Goal: Find specific page/section: Find specific page/section

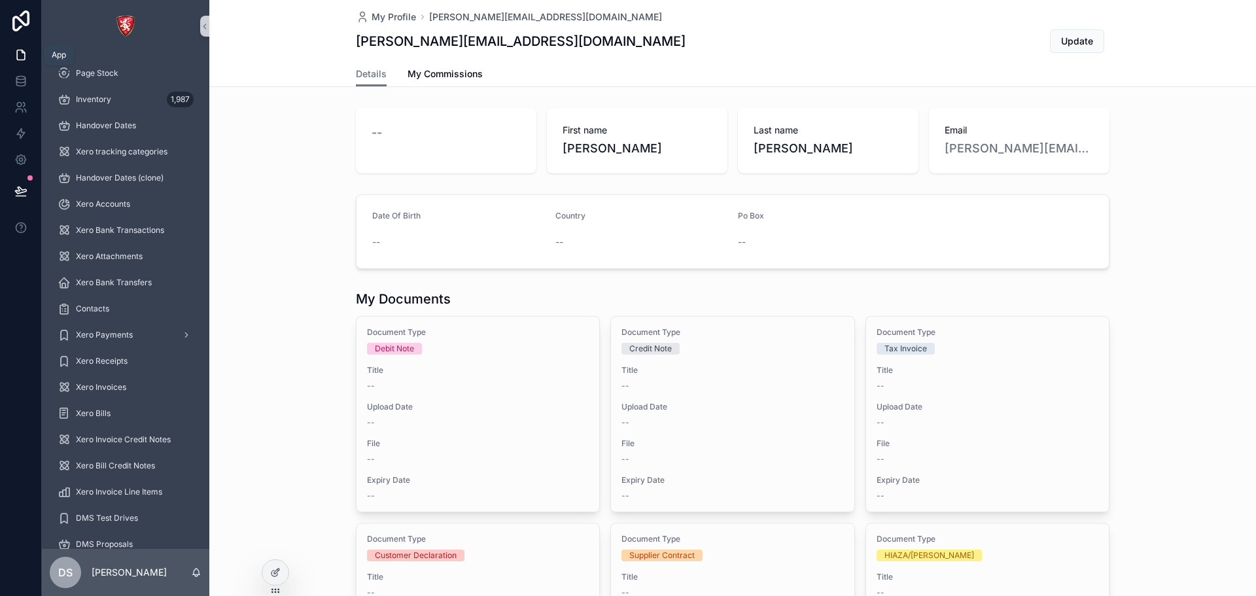
click at [18, 61] on icon at bounding box center [20, 54] width 13 height 13
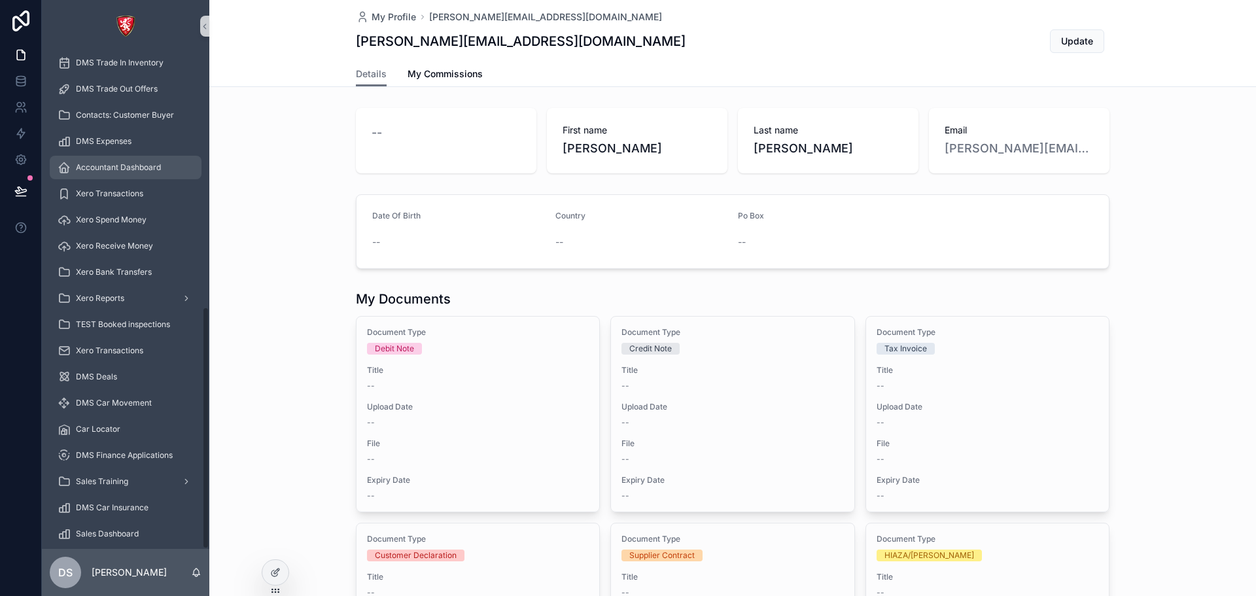
scroll to position [521, 0]
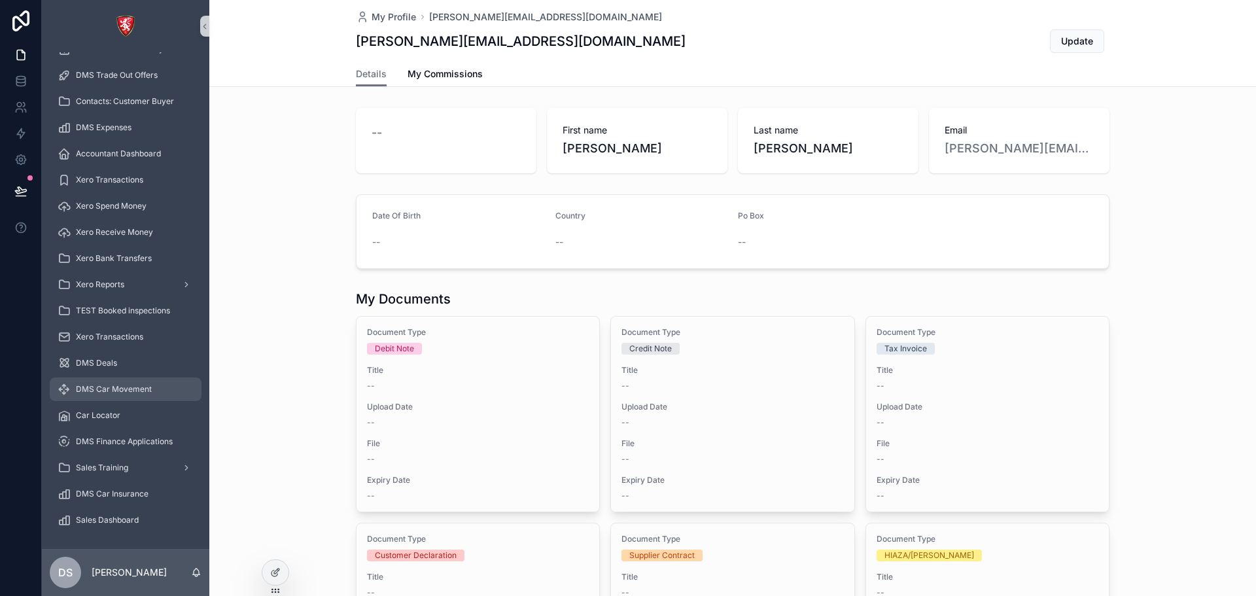
click at [124, 385] on span "DMS Car Movement" at bounding box center [114, 389] width 76 height 10
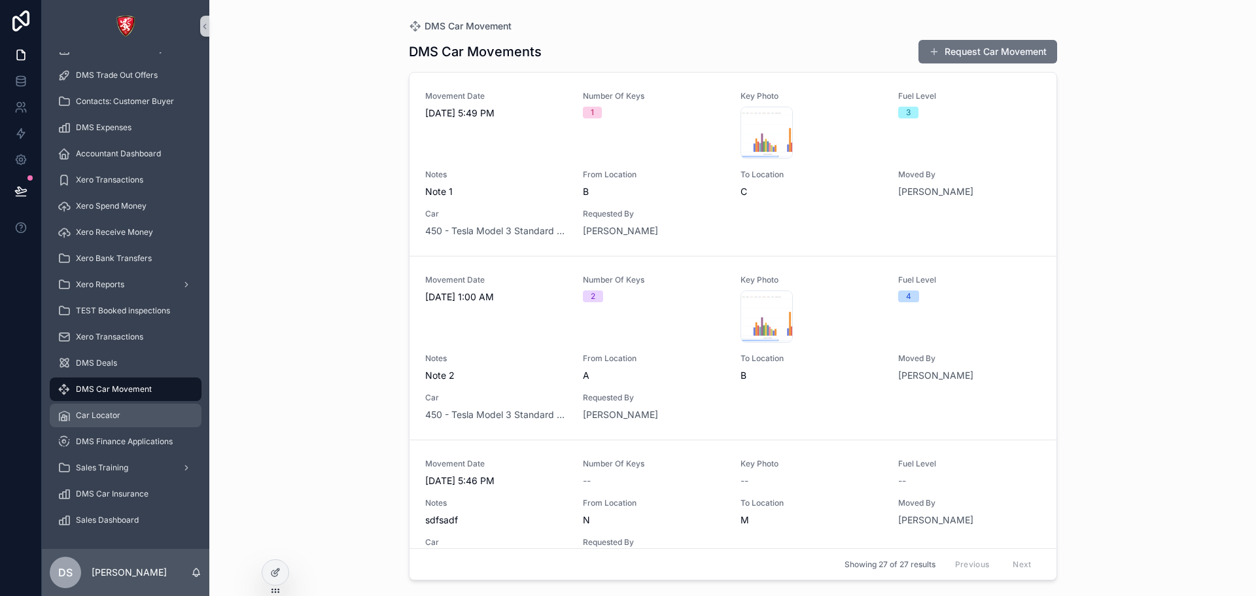
click at [145, 419] on div "Car Locator" at bounding box center [126, 415] width 136 height 21
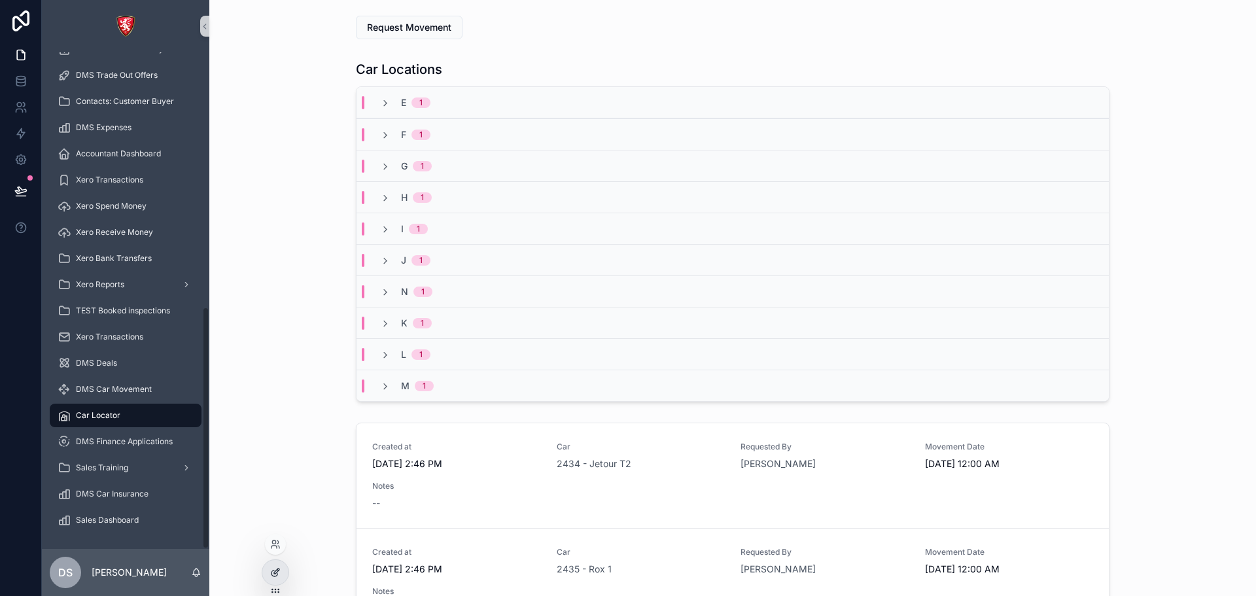
click at [279, 565] on div at bounding box center [275, 572] width 26 height 25
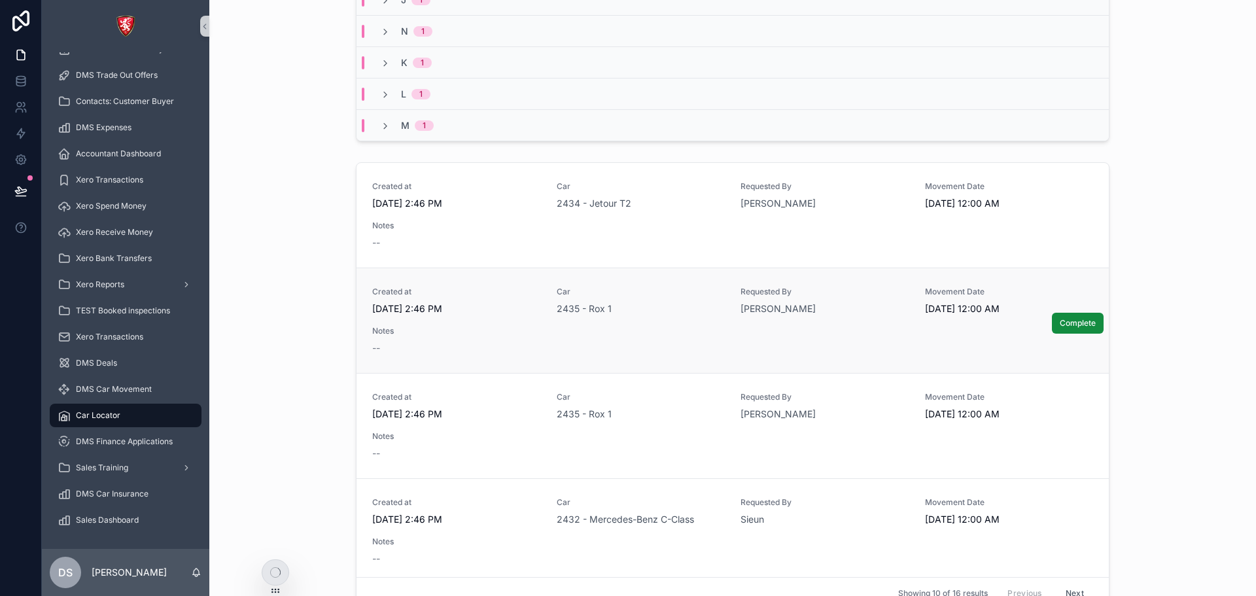
scroll to position [262, 0]
click at [457, 154] on div "Request Movement Car Locations E 1 F 1 G 1 H 1 I 1 J 1 N 1 K 1 L 1 M 1 Created …" at bounding box center [732, 220] width 1047 height 964
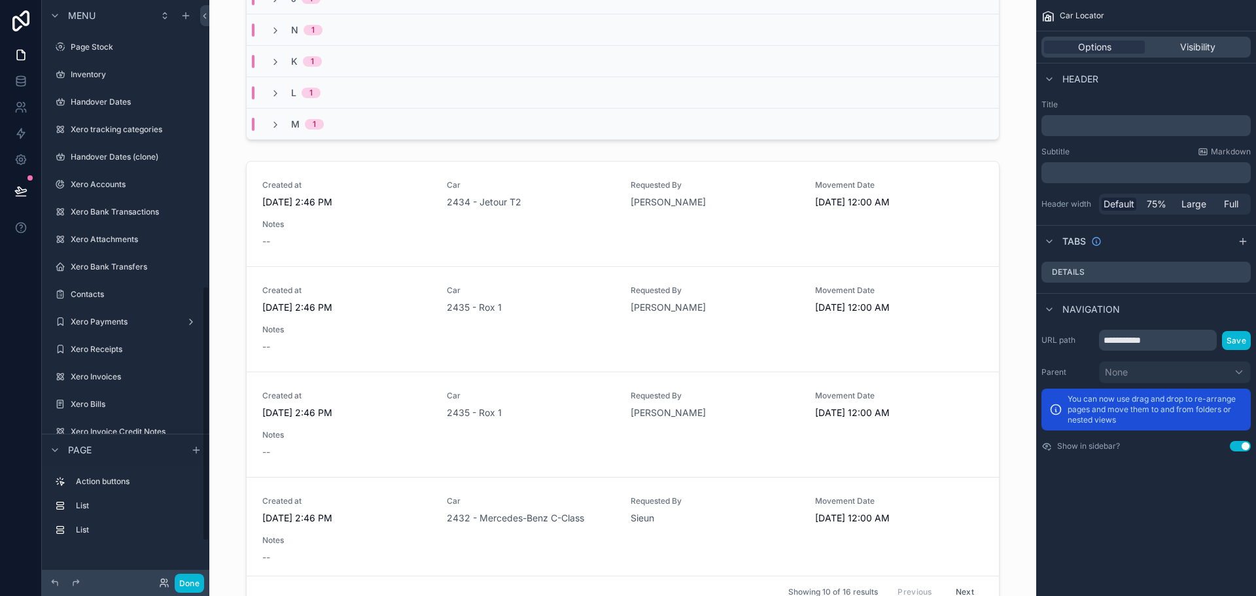
scroll to position [650, 0]
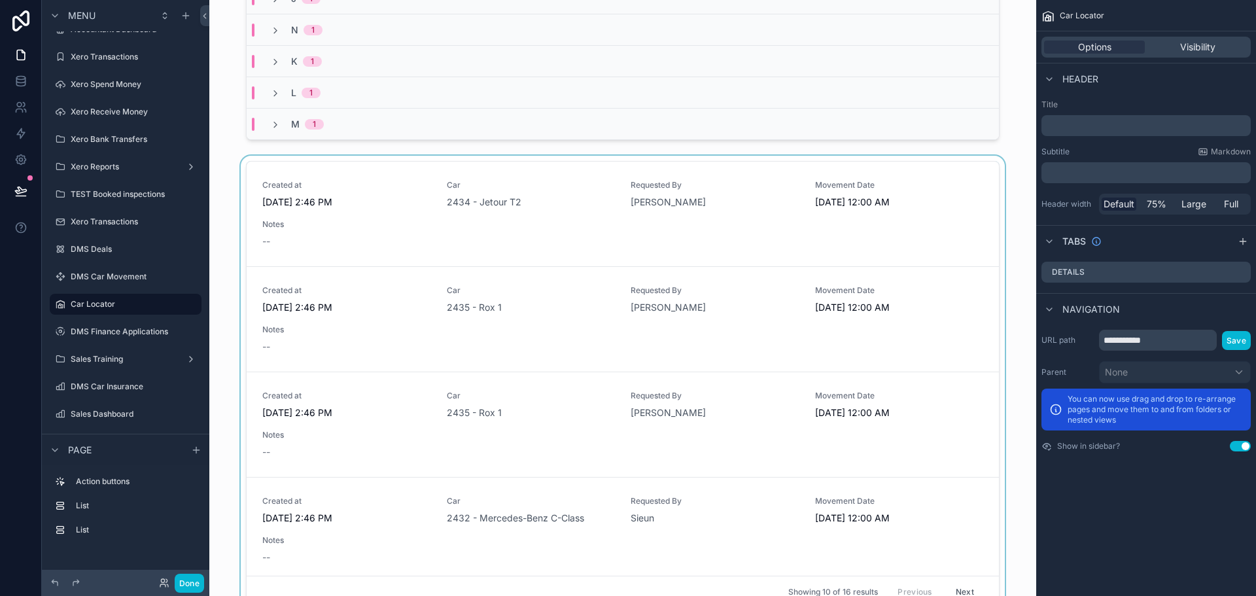
click at [318, 158] on div "scrollable content" at bounding box center [623, 387] width 806 height 463
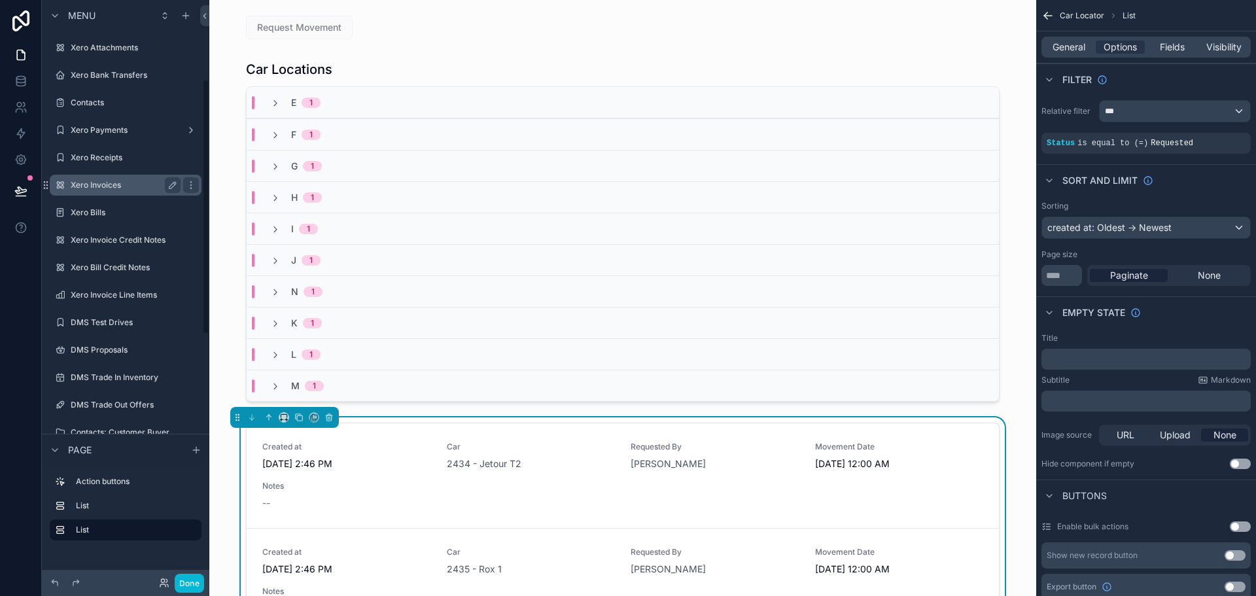
scroll to position [0, 0]
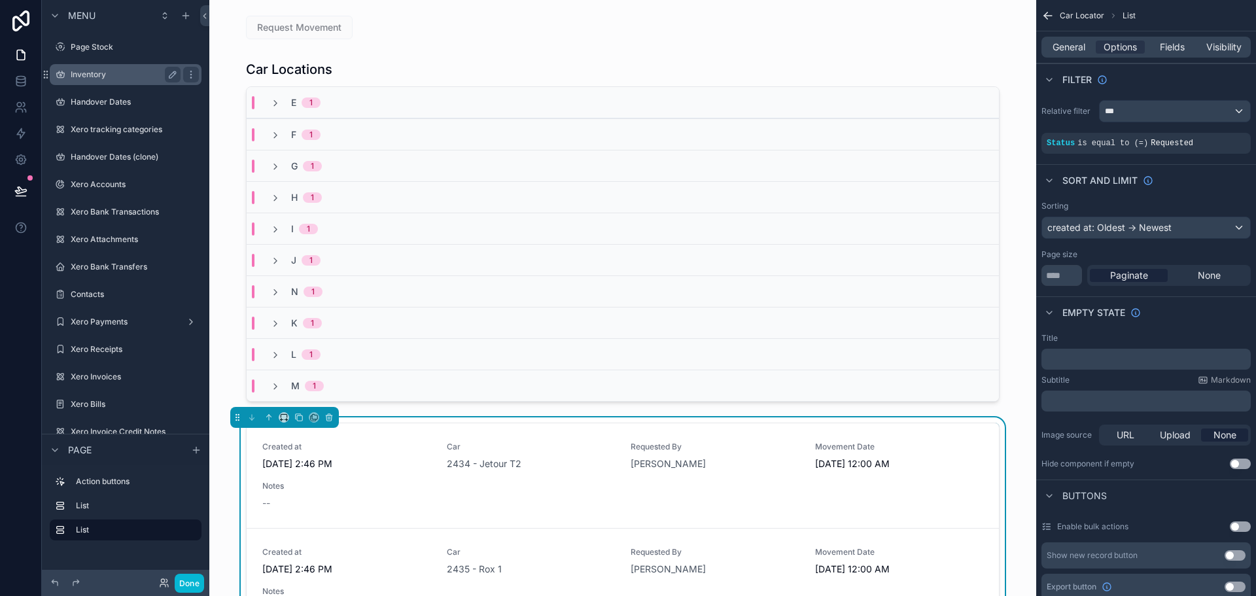
click at [105, 75] on label "Inventory" at bounding box center [123, 74] width 105 height 10
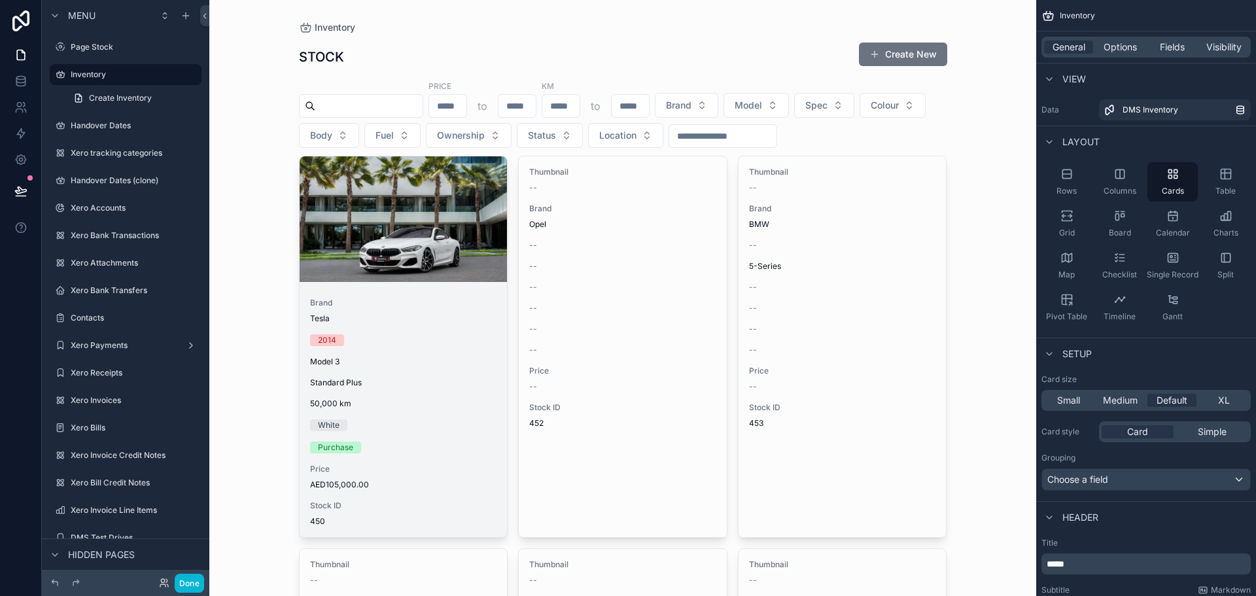
click at [407, 403] on span "50,000 km" at bounding box center [403, 403] width 187 height 10
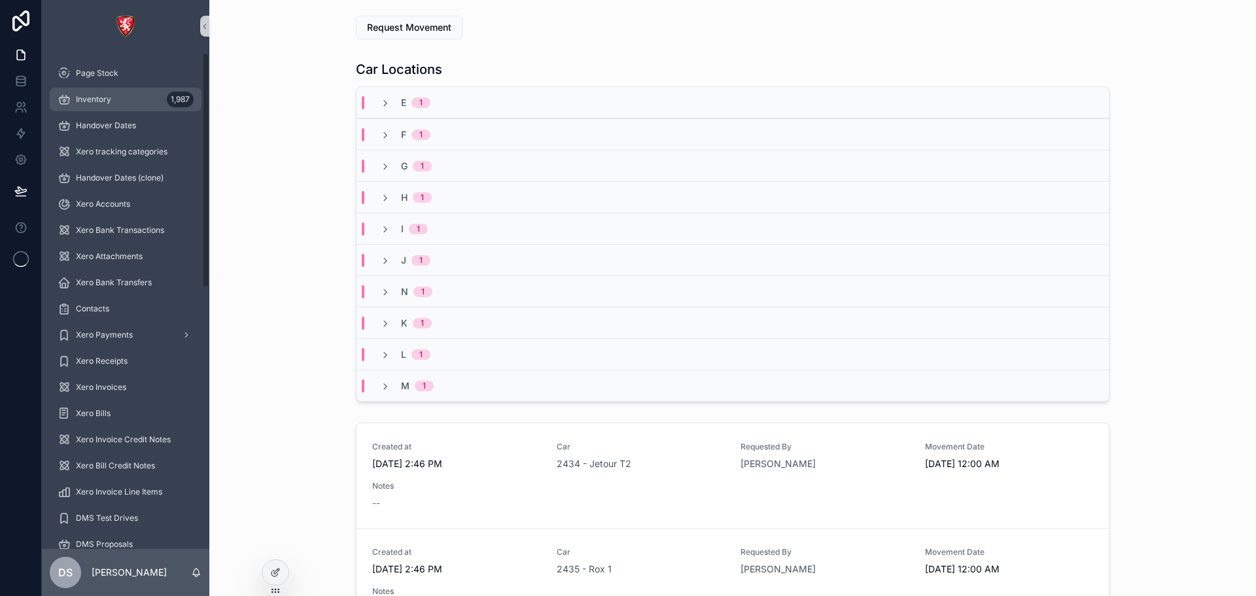
click at [126, 95] on div "Inventory 1,987" at bounding box center [126, 99] width 136 height 21
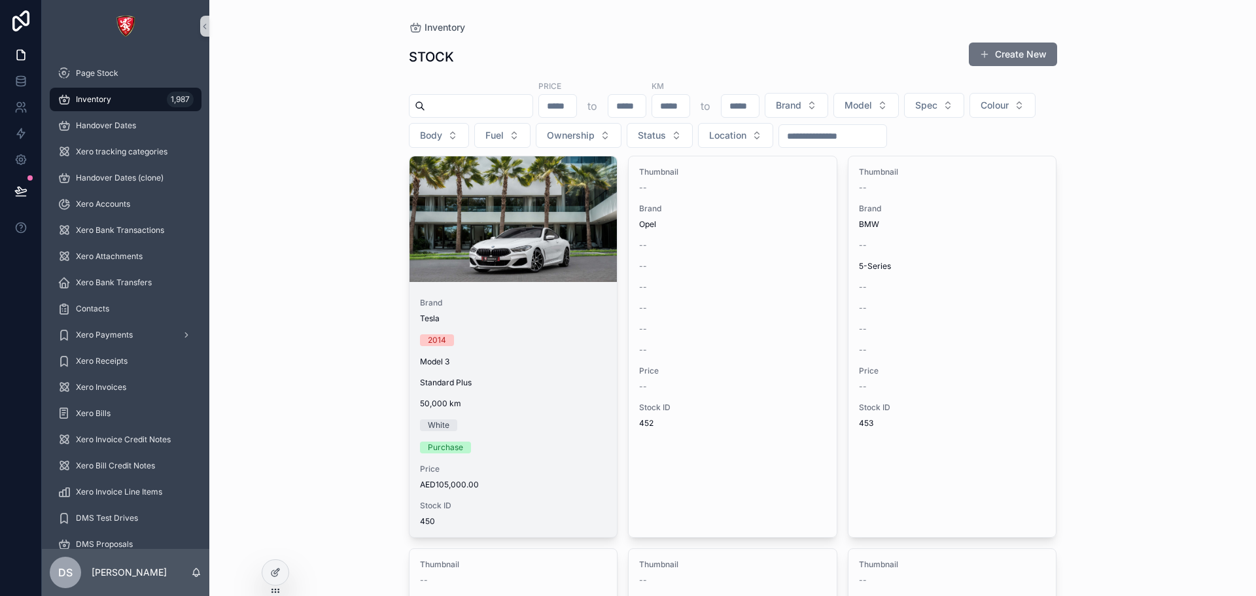
click at [584, 304] on span "Brand" at bounding box center [513, 303] width 187 height 10
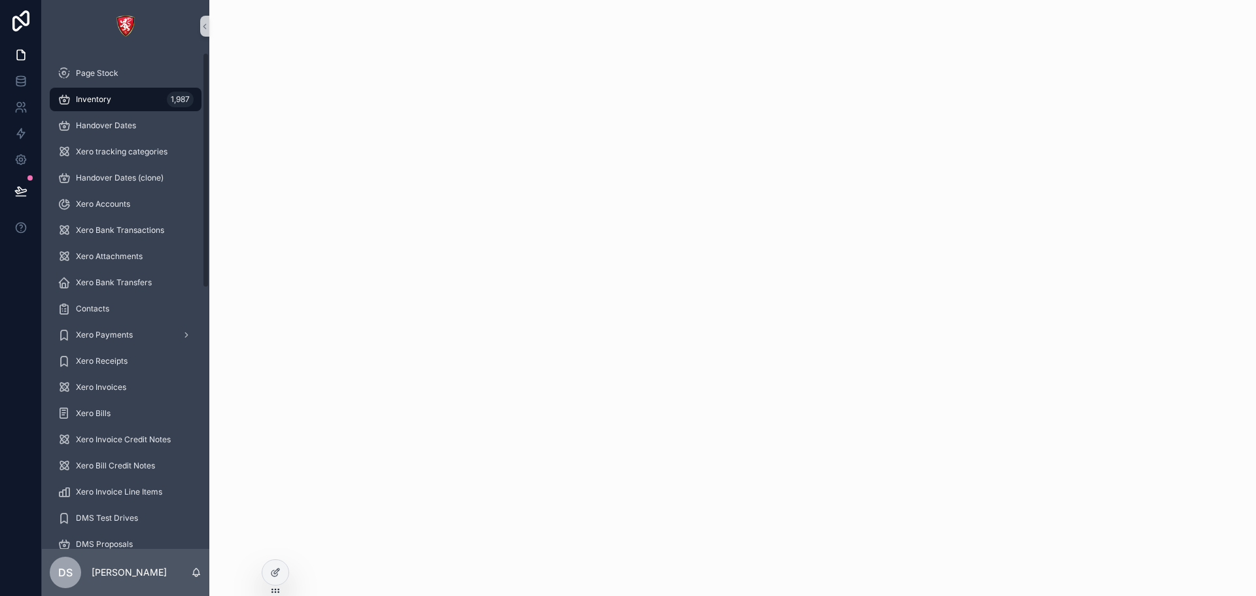
click at [158, 101] on div "Inventory 1,987" at bounding box center [126, 99] width 136 height 21
click at [114, 126] on span "Handover Dates" at bounding box center [106, 125] width 60 height 10
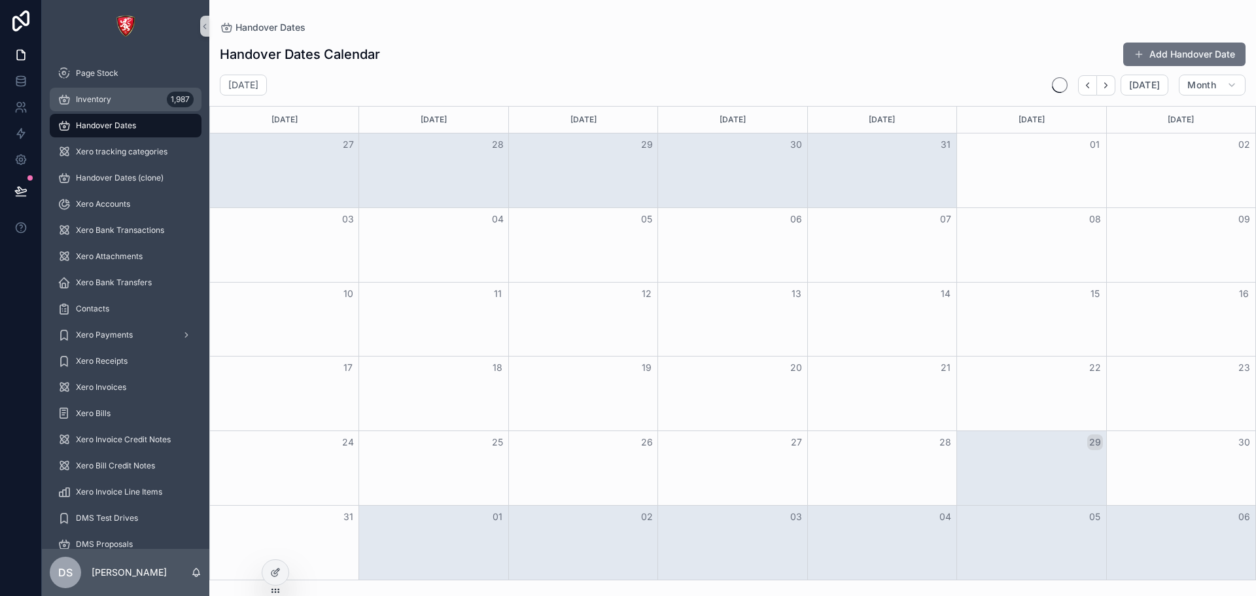
click at [114, 103] on div "Inventory 1,987" at bounding box center [126, 99] width 136 height 21
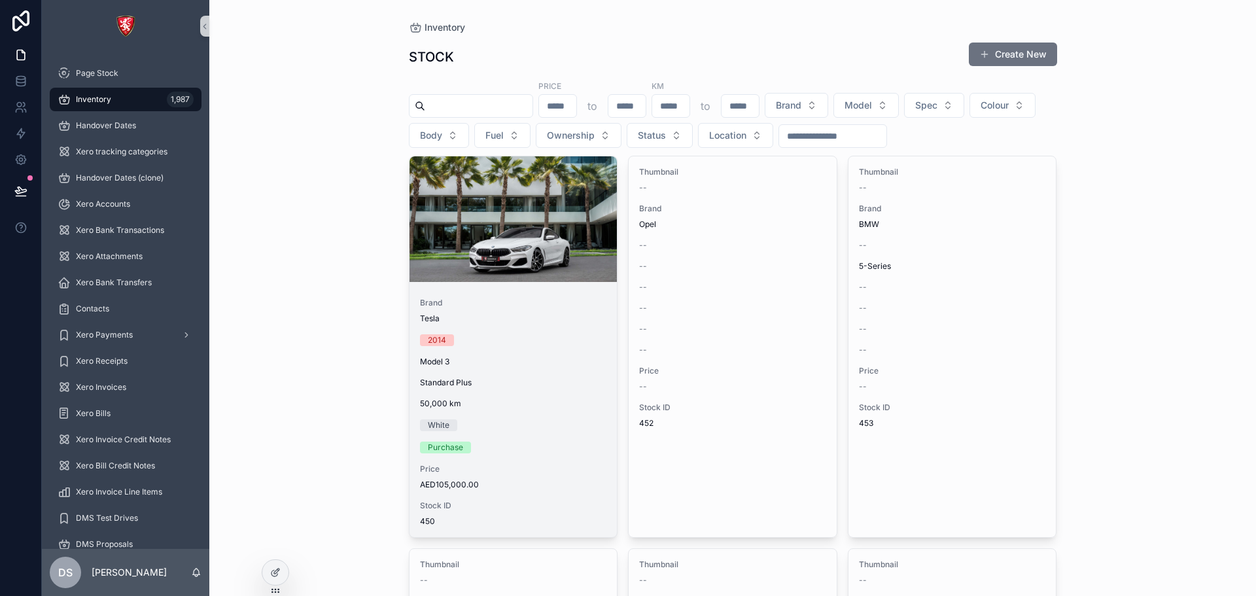
click at [487, 316] on div "Tesla" at bounding box center [513, 318] width 187 height 10
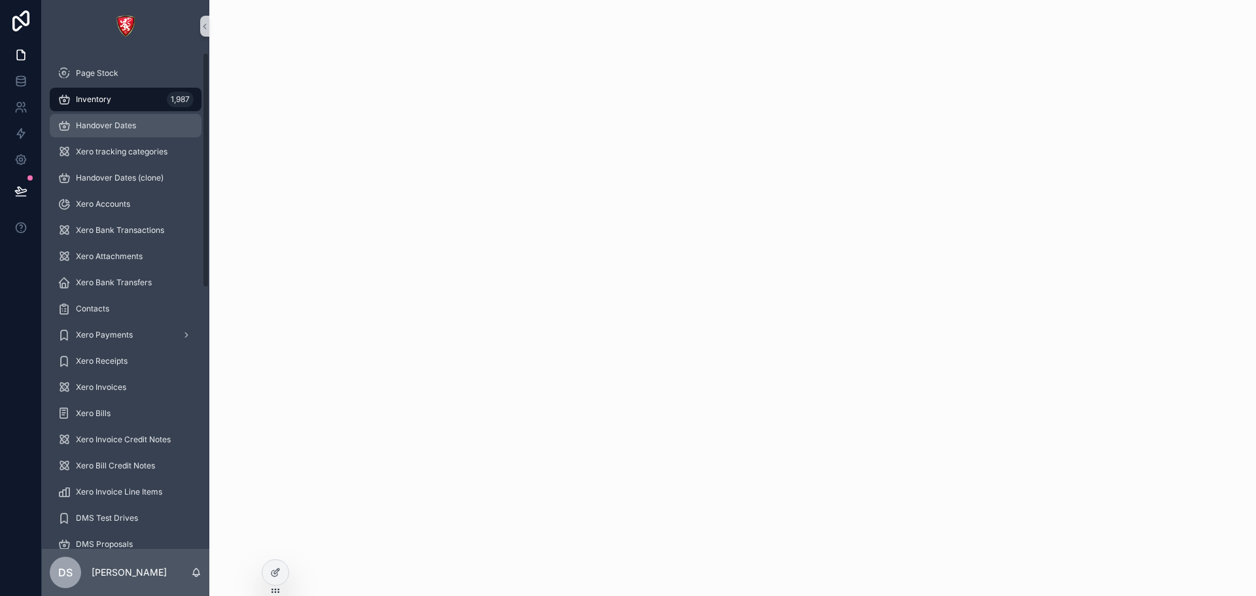
click at [156, 114] on link "Handover Dates" at bounding box center [126, 126] width 152 height 24
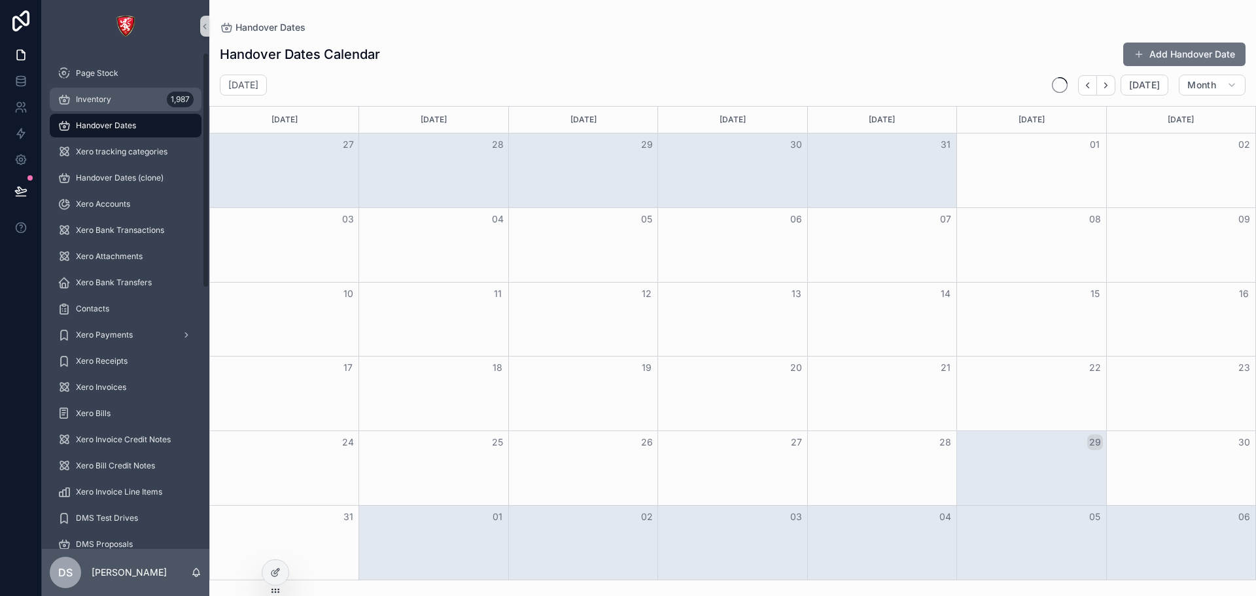
click at [161, 103] on div "Inventory 1,987" at bounding box center [126, 99] width 136 height 21
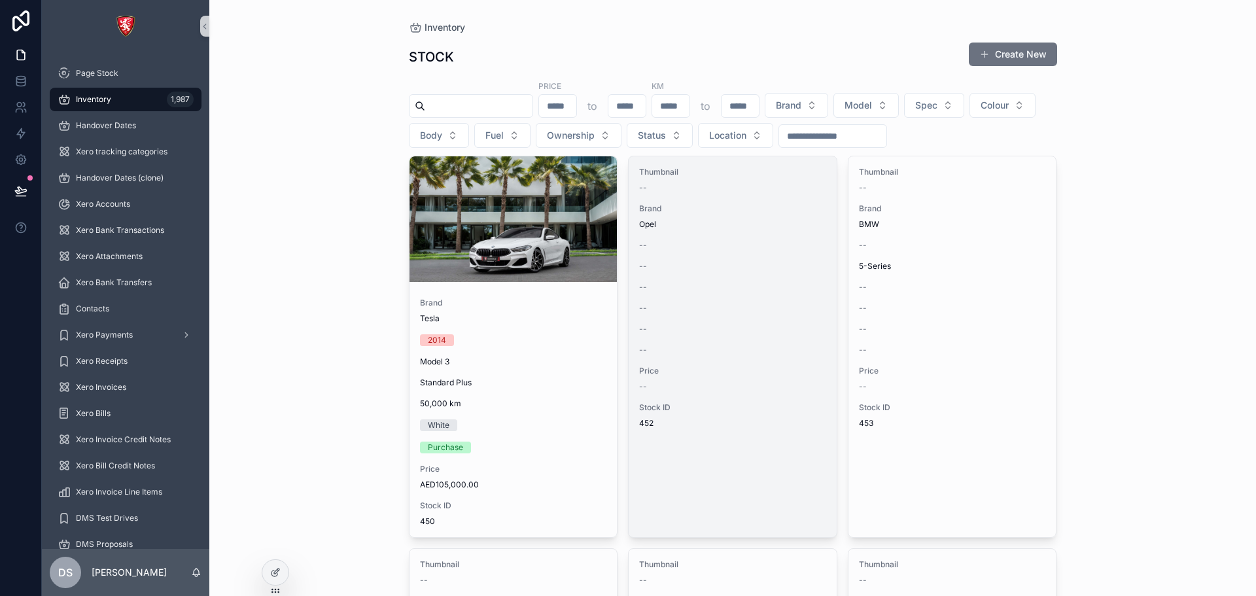
click at [693, 253] on div "Thumbnail -- Brand Opel -- -- -- -- -- -- Price -- Stock ID 452" at bounding box center [733, 297] width 208 height 283
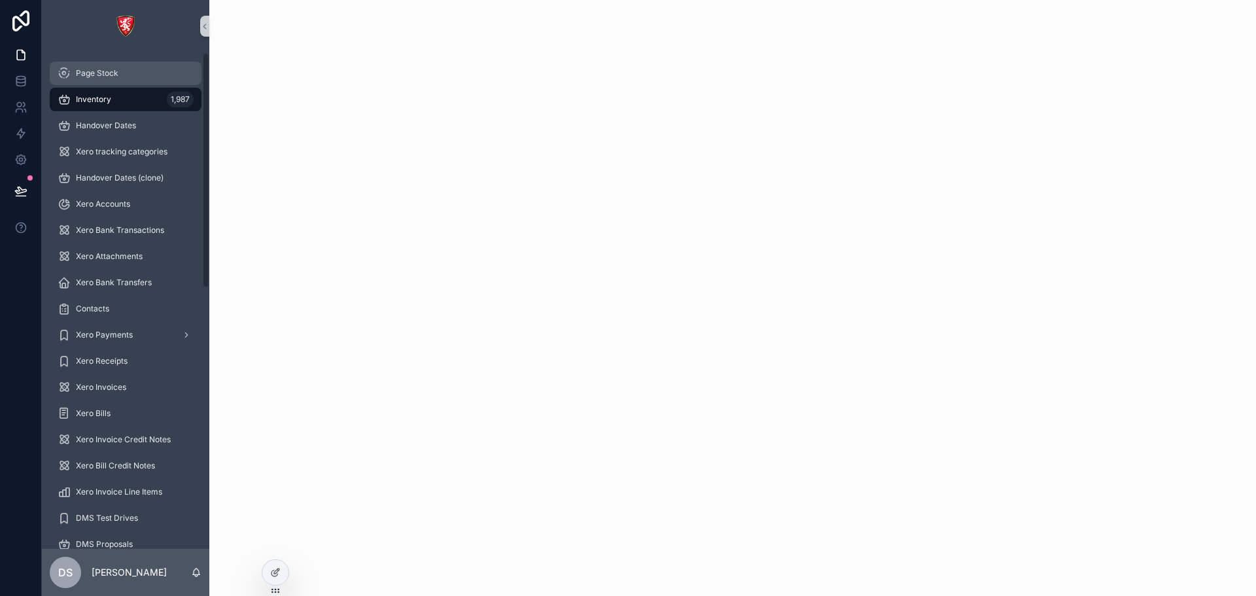
click at [124, 80] on div "Page Stock" at bounding box center [126, 73] width 136 height 21
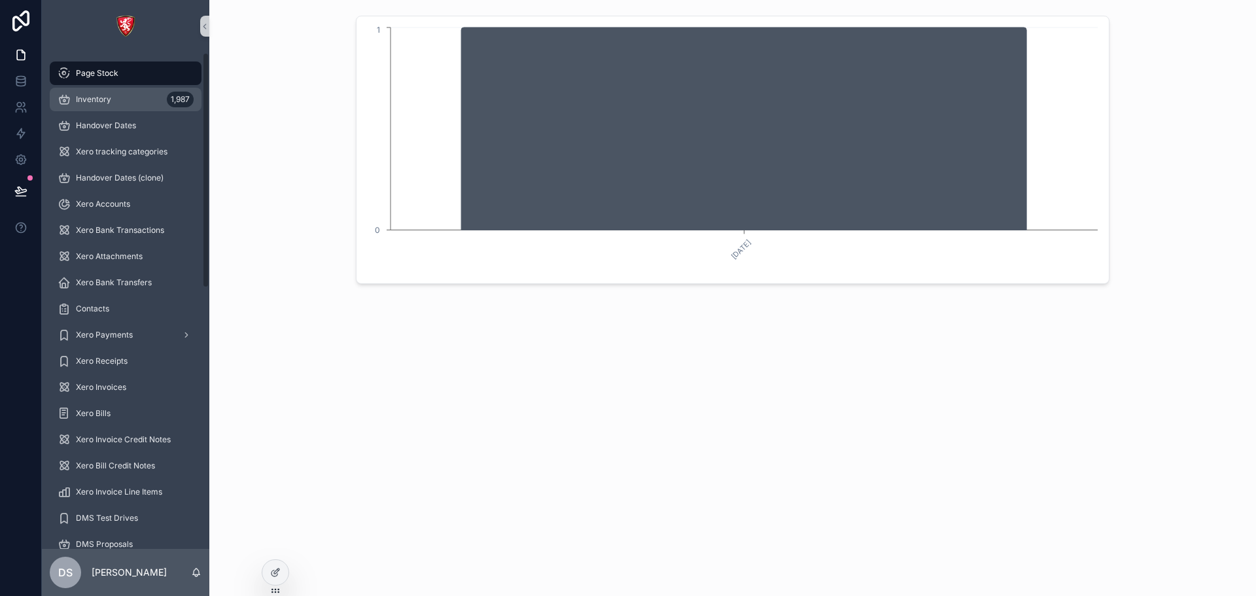
click at [90, 105] on div "Inventory 1,987" at bounding box center [126, 99] width 136 height 21
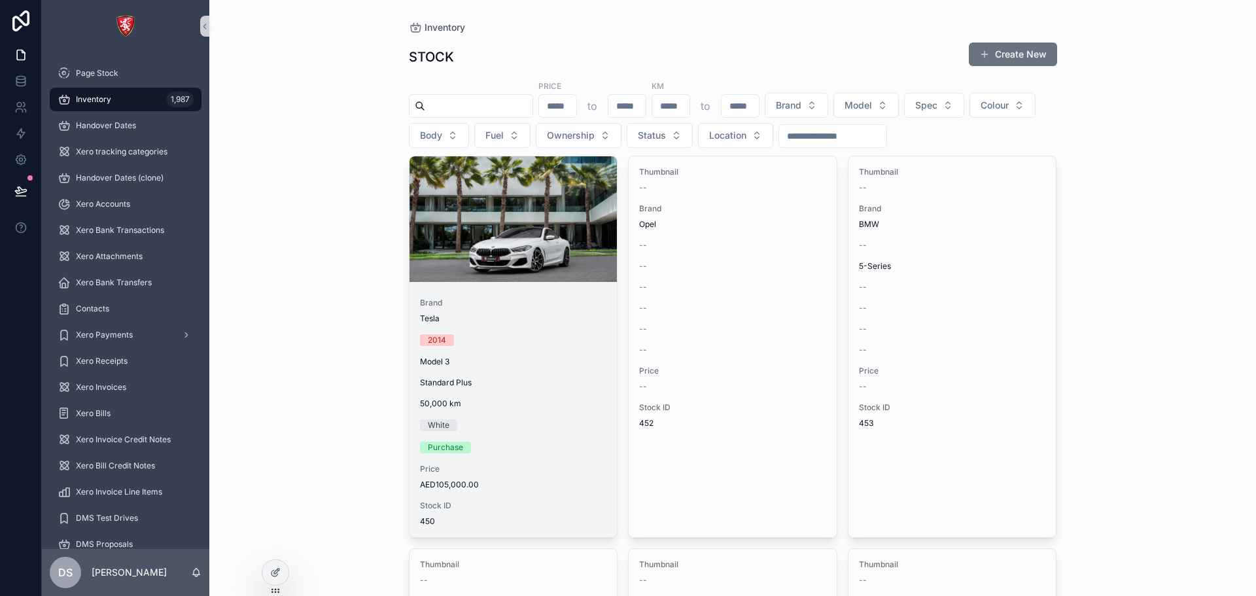
click at [462, 306] on span "Brand" at bounding box center [513, 303] width 187 height 10
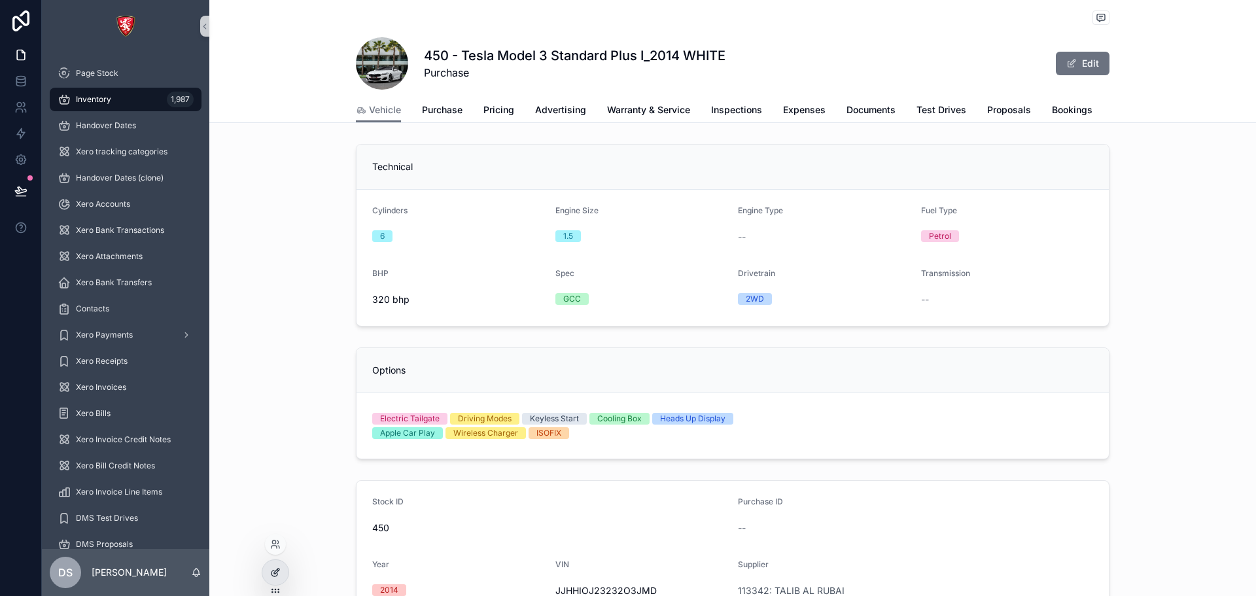
click at [278, 570] on icon at bounding box center [277, 569] width 1 height 1
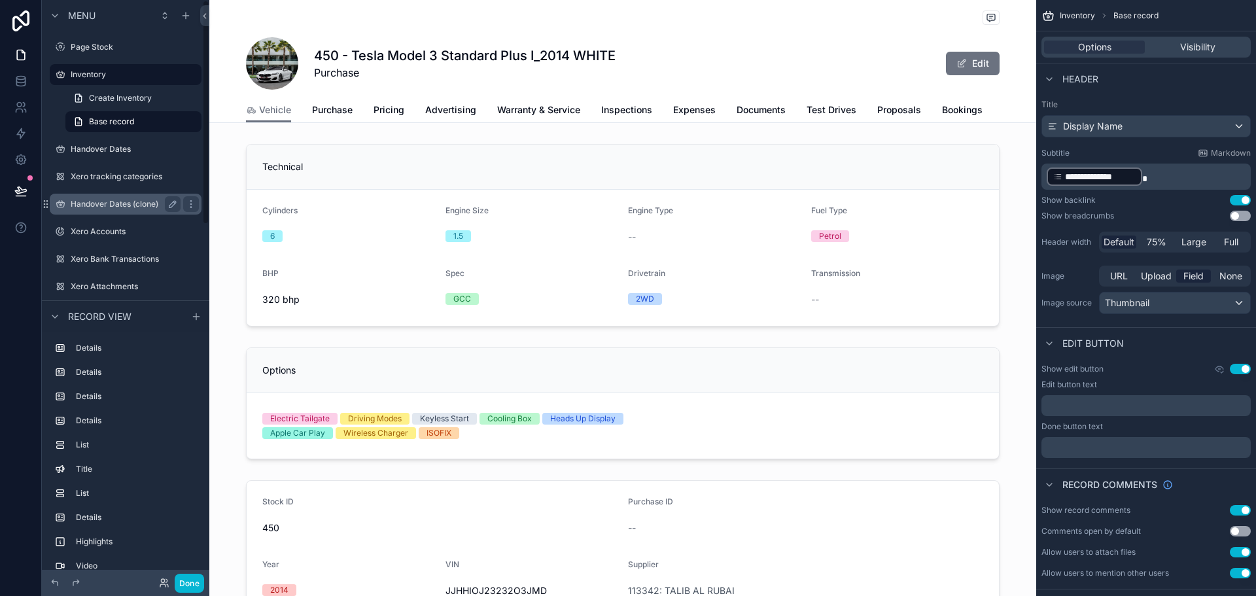
click at [132, 208] on label "Handover Dates (clone)" at bounding box center [123, 204] width 105 height 10
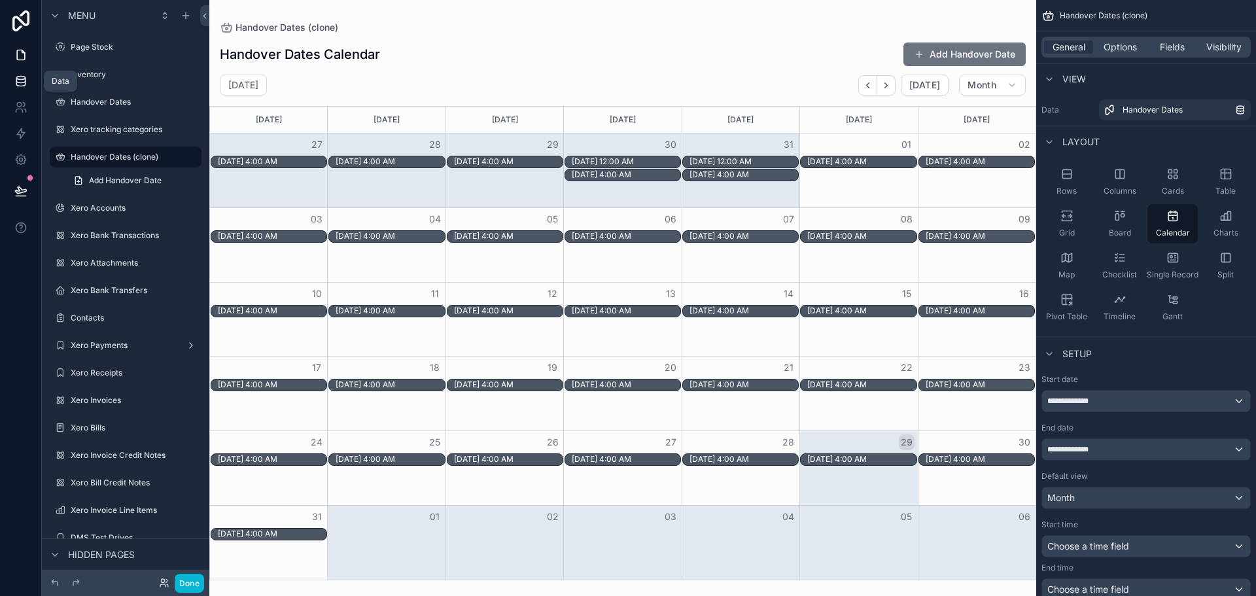
click at [19, 79] on icon at bounding box center [20, 78] width 9 height 3
